Goal: Task Accomplishment & Management: Manage account settings

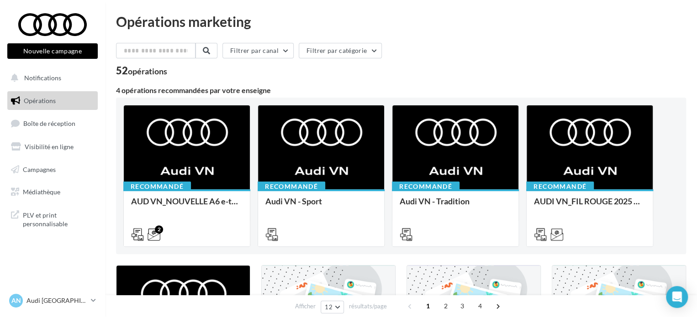
click at [53, 310] on div "AN Audi NARBONNE audi-narb-hol" at bounding box center [52, 304] width 105 height 25
click at [50, 299] on p "Audi [GEOGRAPHIC_DATA]" at bounding box center [56, 300] width 61 height 9
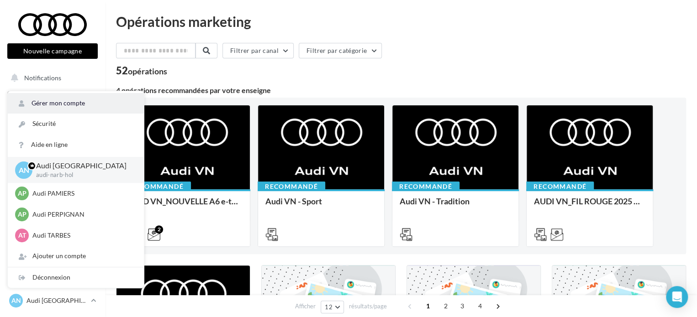
click at [75, 100] on link "Gérer mon compte" at bounding box center [76, 103] width 136 height 21
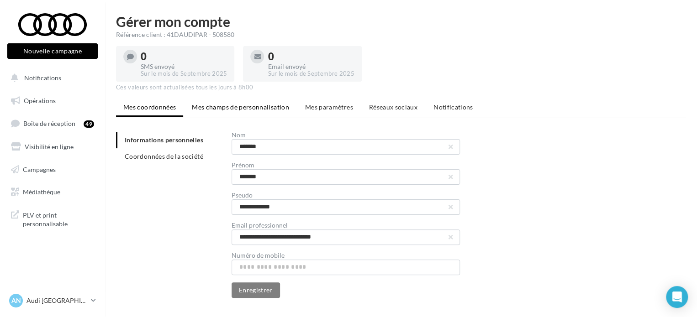
click at [256, 108] on span "Mes champs de personnalisation" at bounding box center [240, 107] width 97 height 8
